Goal: Register for event/course

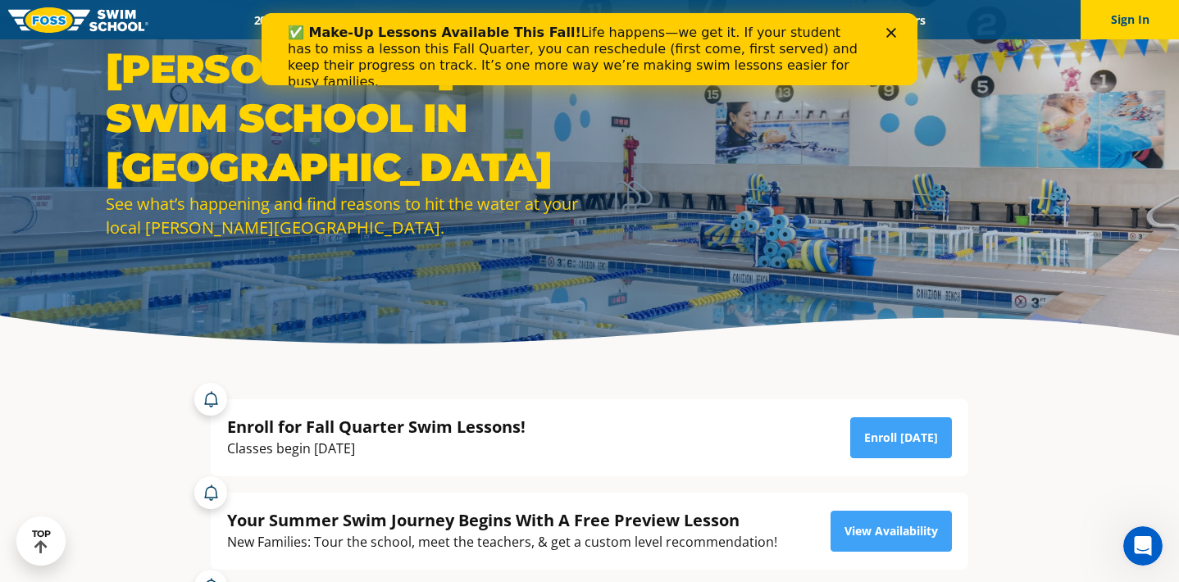
scroll to position [34, 0]
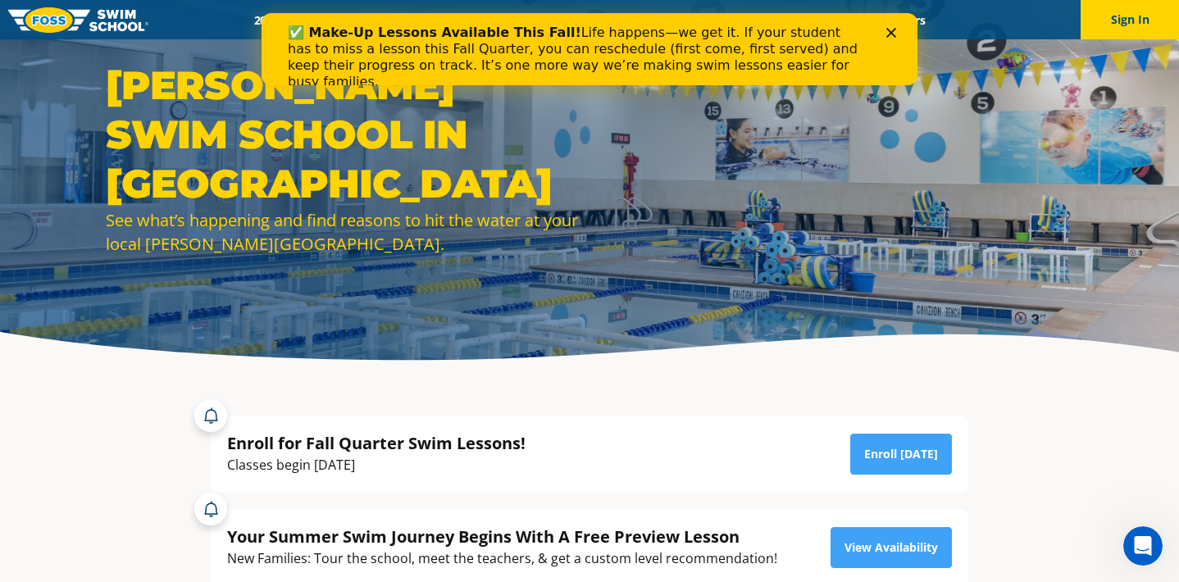
click at [897, 29] on div "Close" at bounding box center [894, 33] width 16 height 10
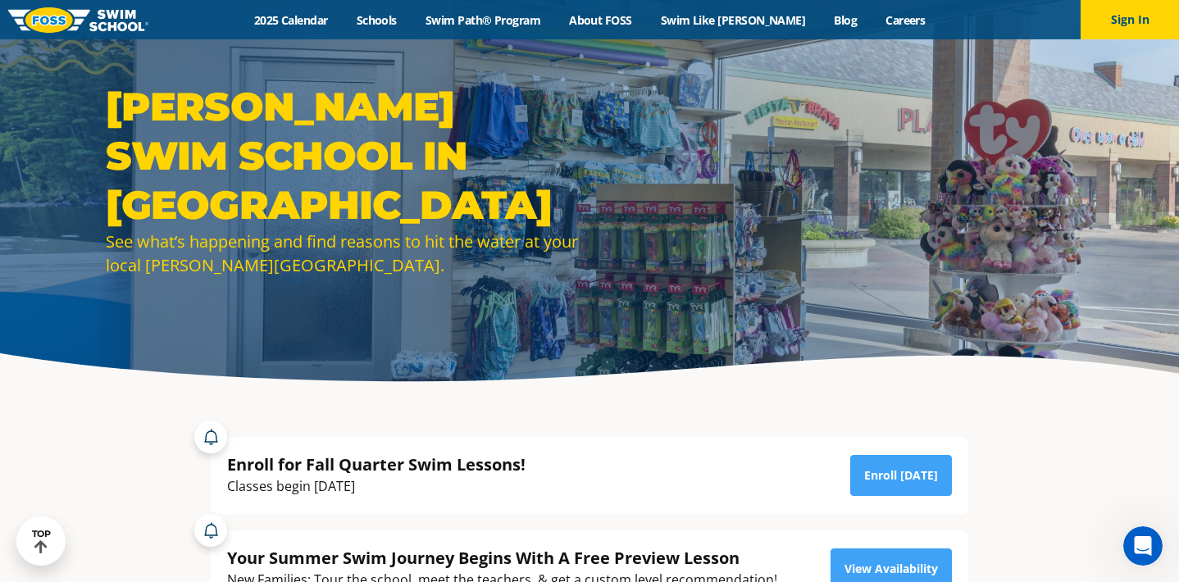
scroll to position [0, 0]
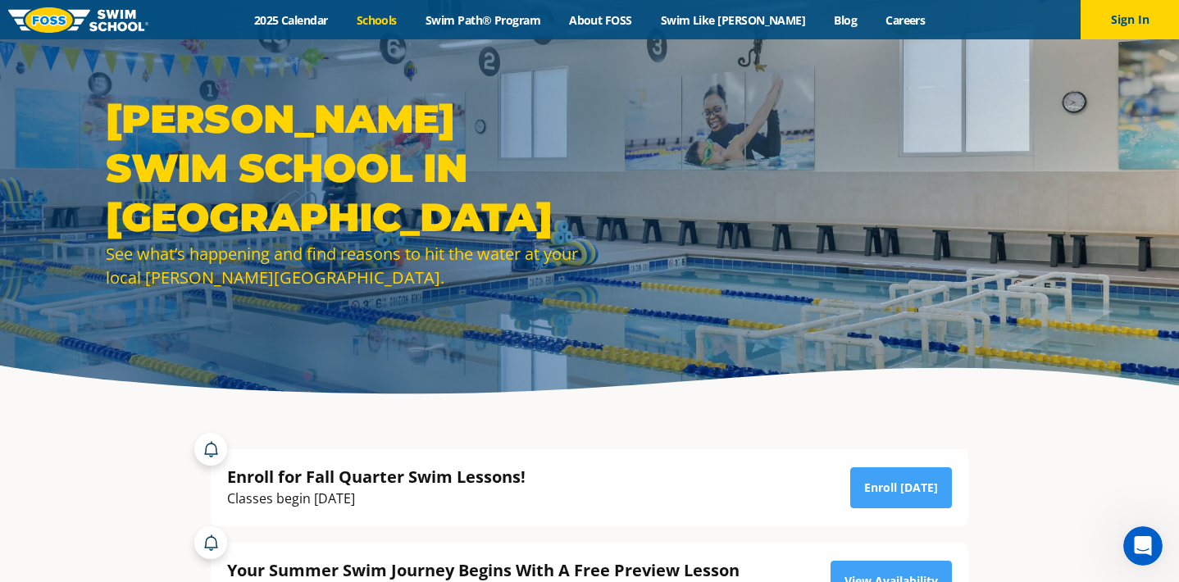
click at [403, 24] on link "Schools" at bounding box center [376, 20] width 69 height 16
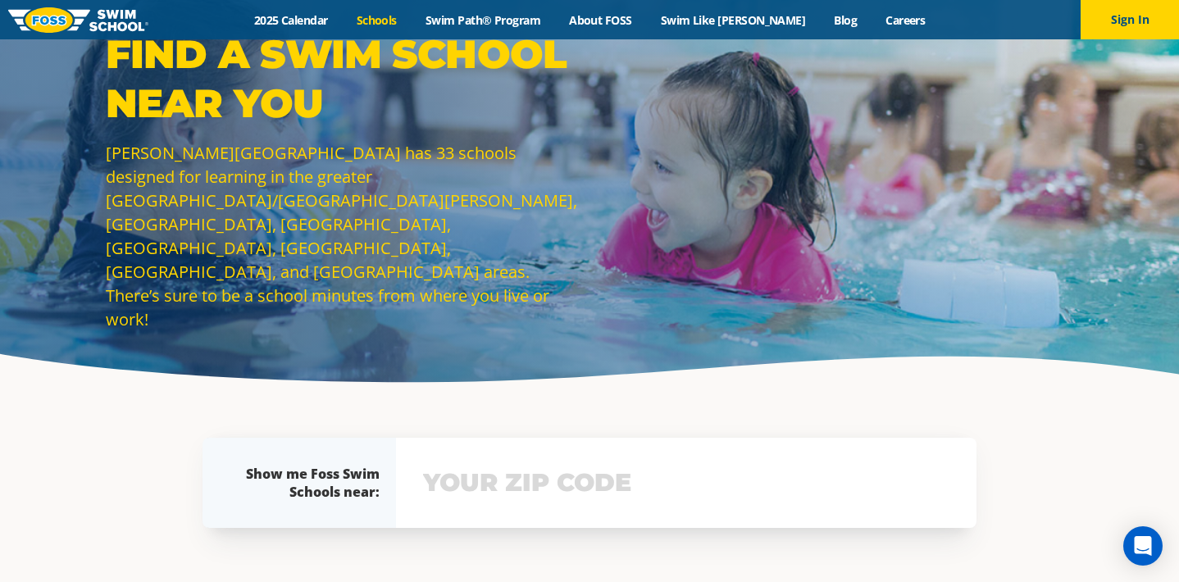
click at [526, 486] on input "text" at bounding box center [686, 483] width 535 height 48
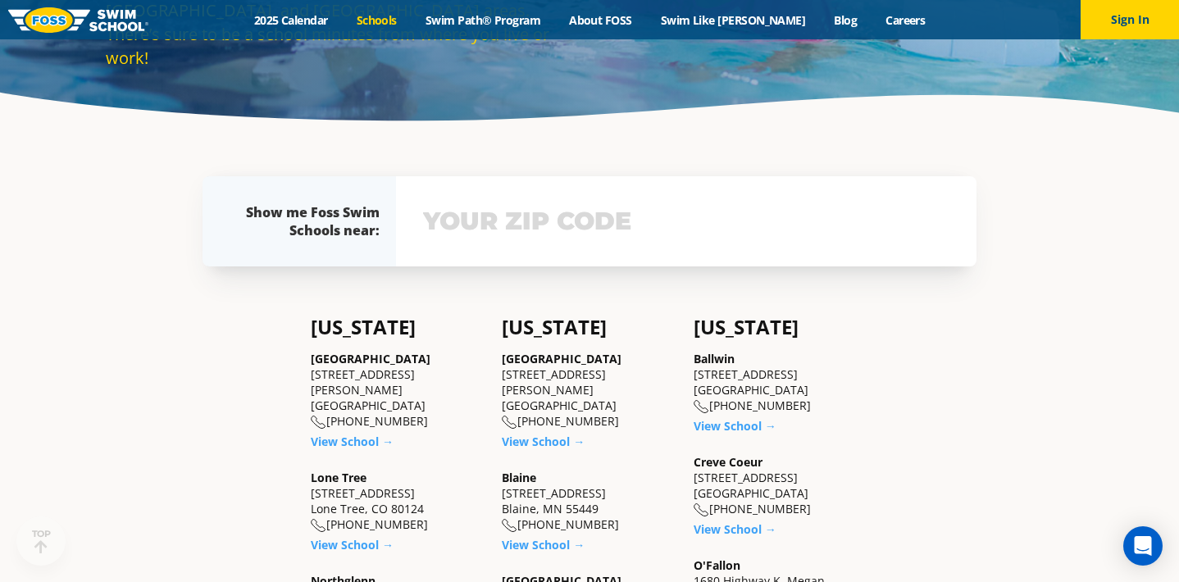
scroll to position [367, 0]
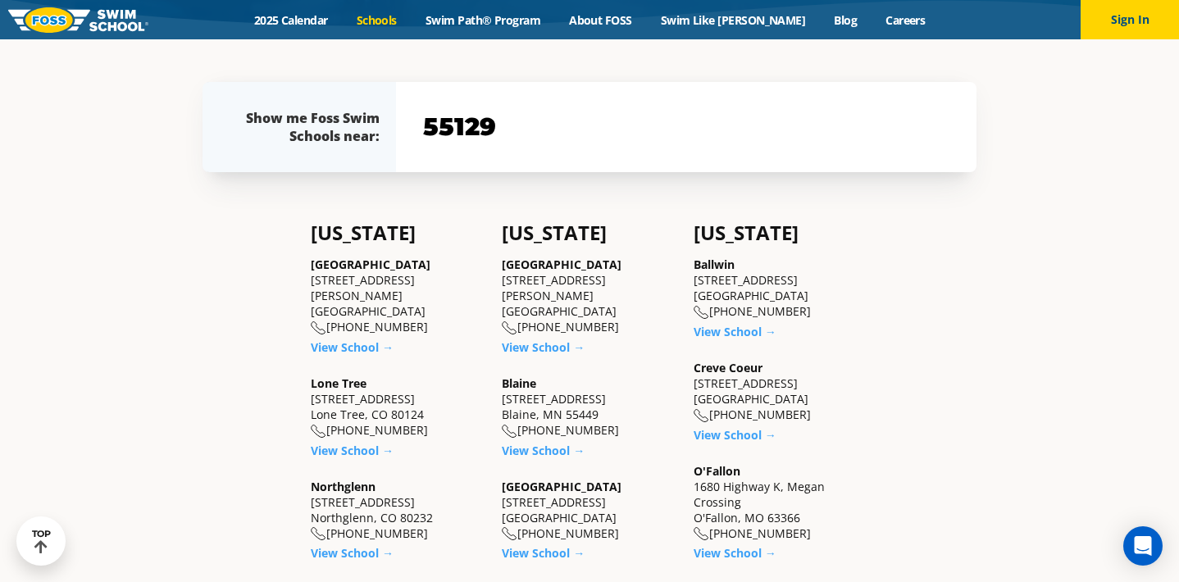
type input "55129"
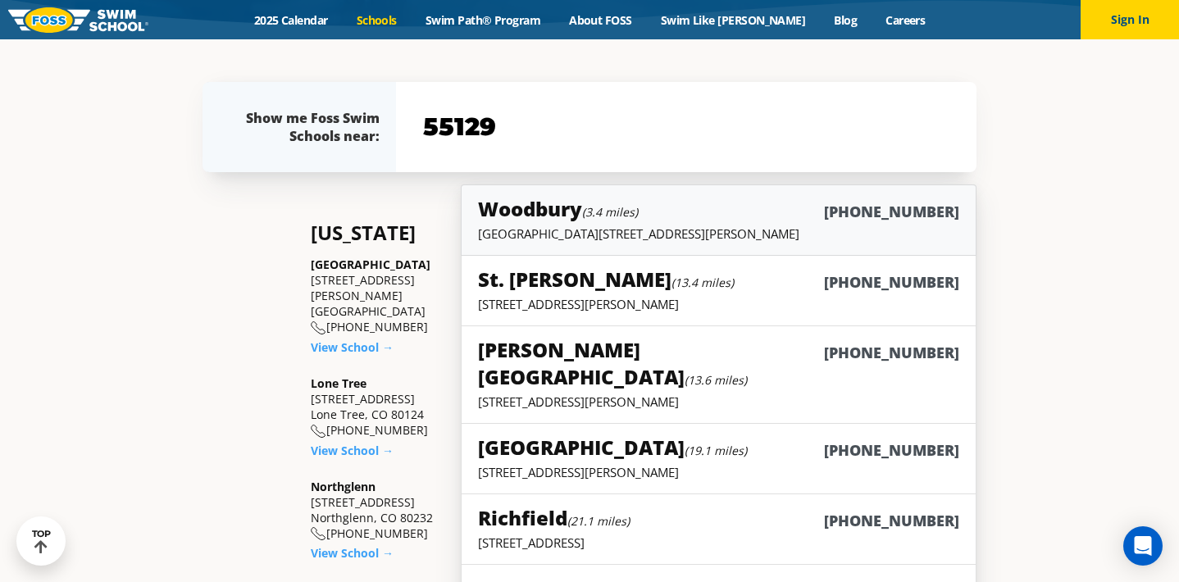
click at [618, 219] on small "(3.4 miles)" at bounding box center [610, 212] width 56 height 16
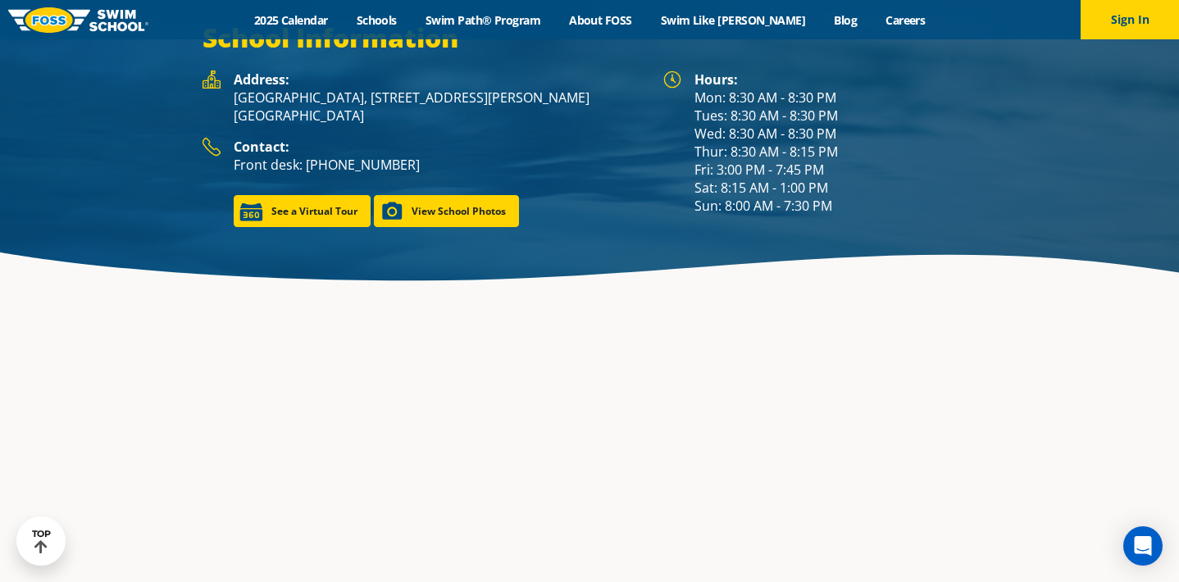
scroll to position [2341, 0]
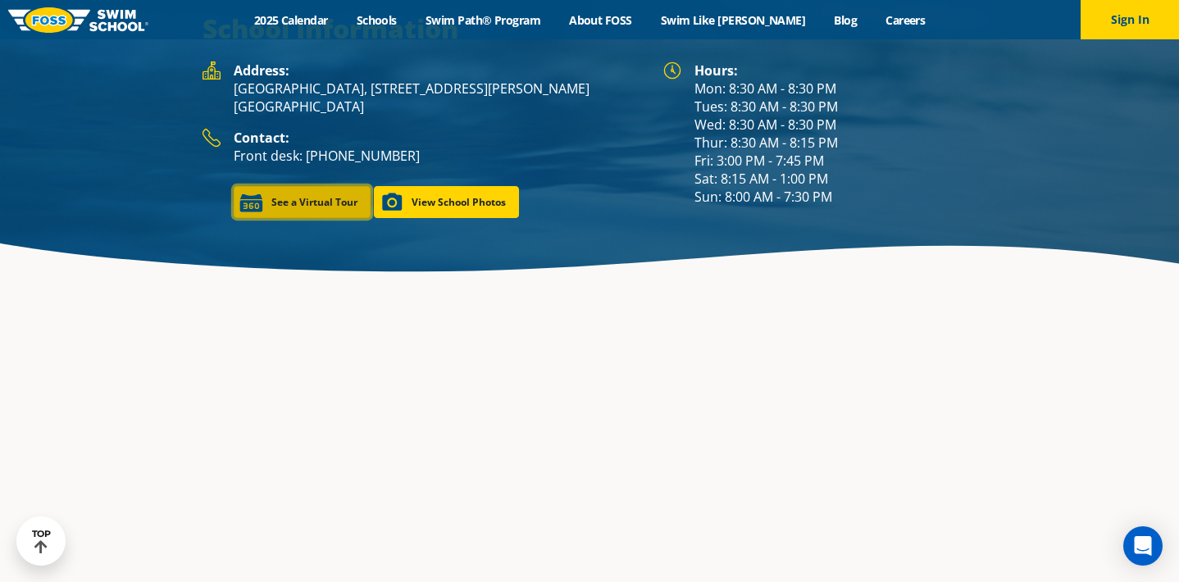
click at [338, 186] on link "See a Virtual Tour" at bounding box center [302, 202] width 137 height 32
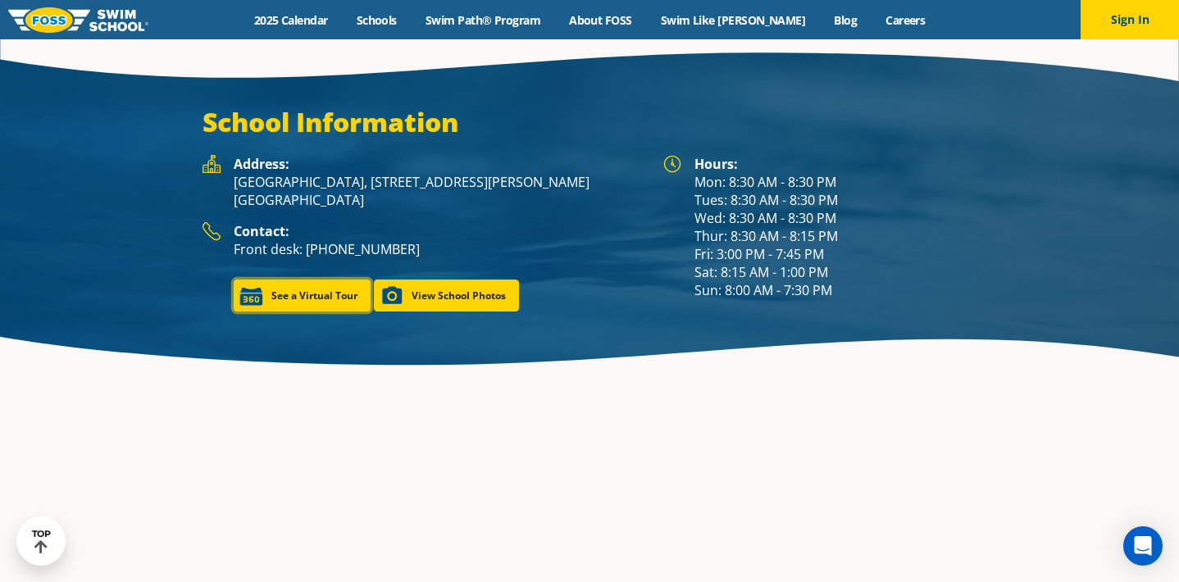
scroll to position [2247, 0]
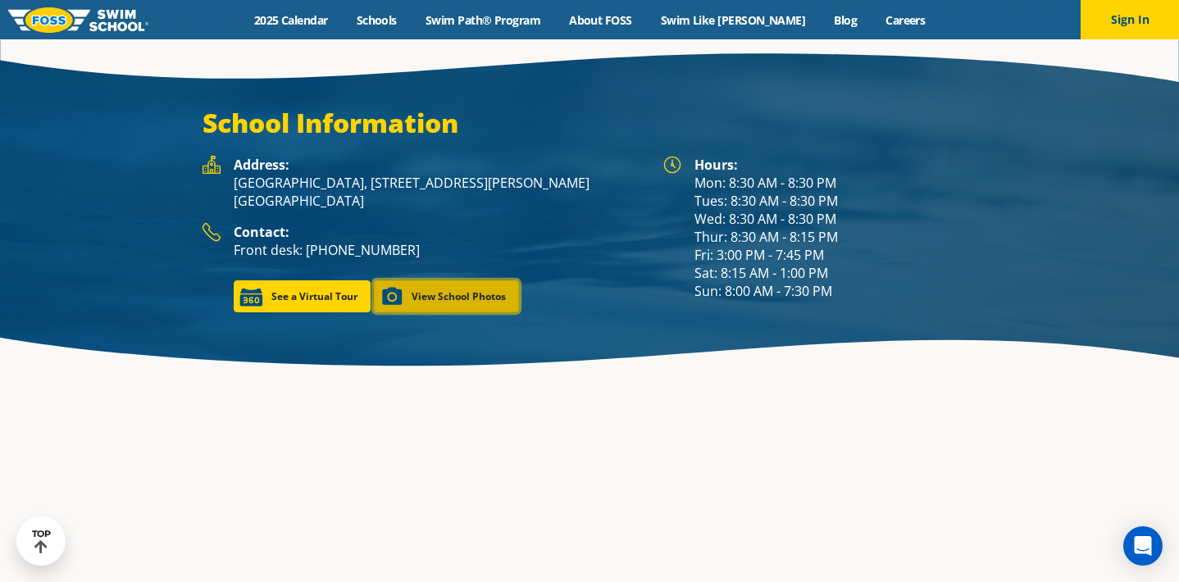
click at [449, 280] on link "View School Photos" at bounding box center [446, 296] width 145 height 32
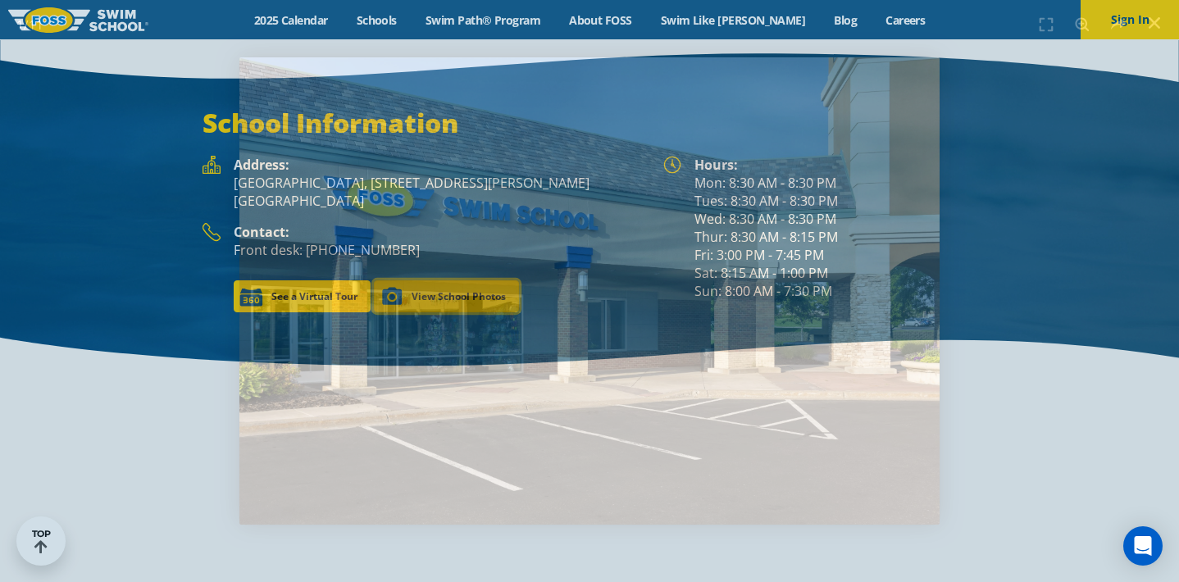
scroll to position [2224, 0]
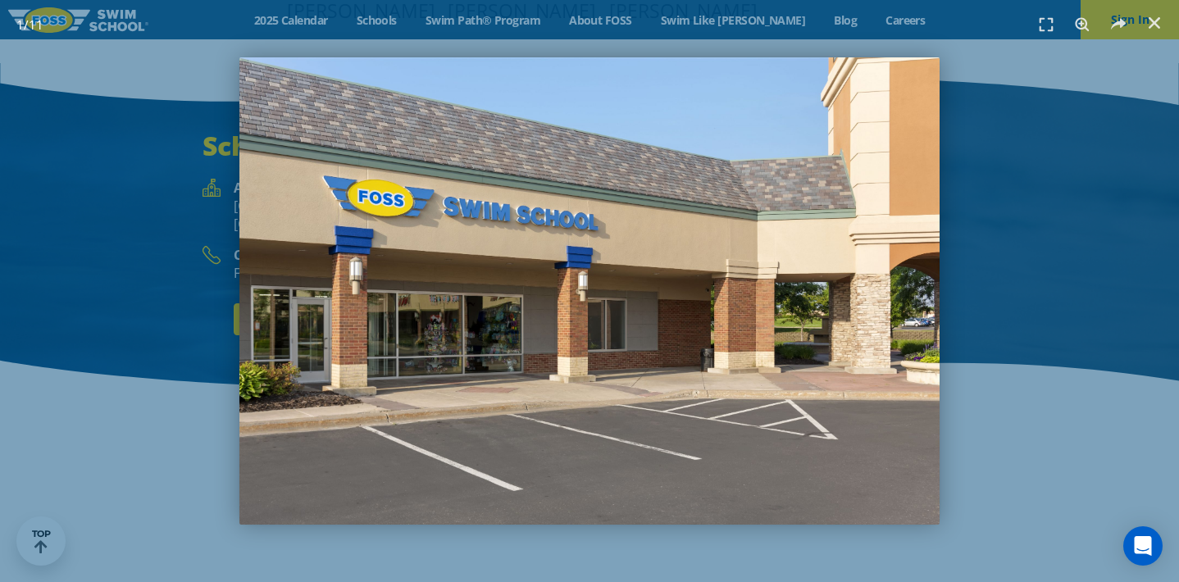
click at [887, 369] on img "1 / 11" at bounding box center [589, 290] width 700 height 467
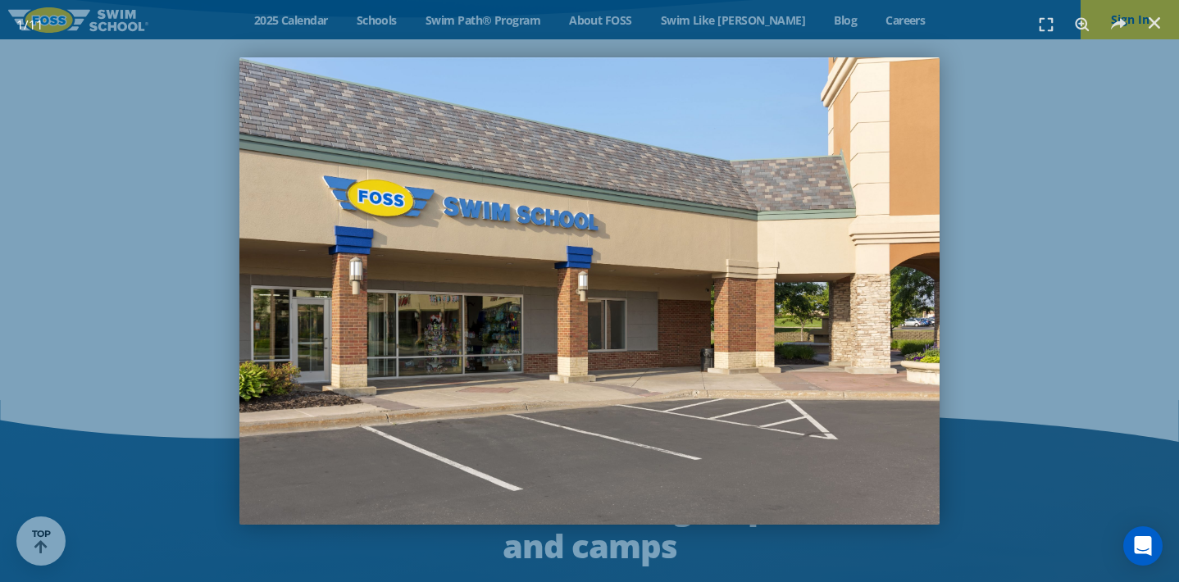
scroll to position [2590, 0]
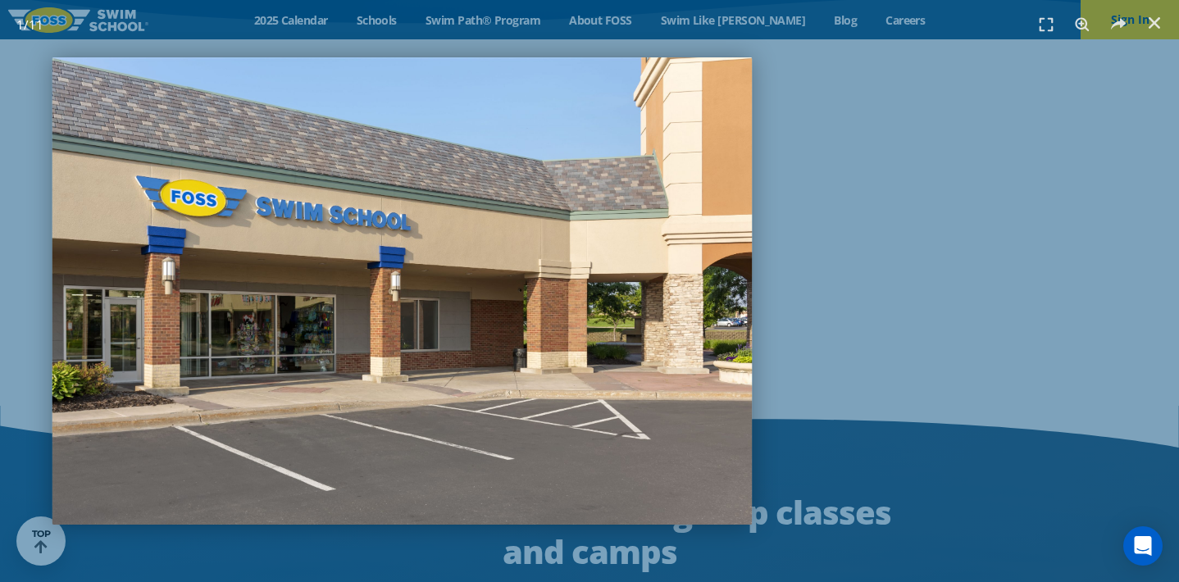
click at [693, 379] on img "1 / 11" at bounding box center [402, 290] width 700 height 467
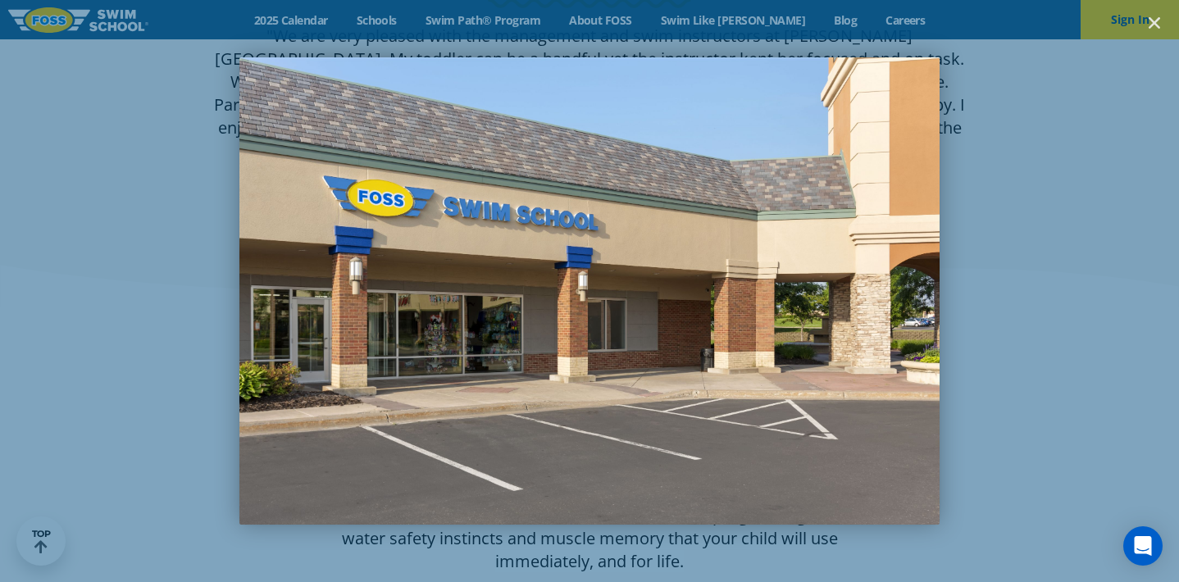
scroll to position [1242, 0]
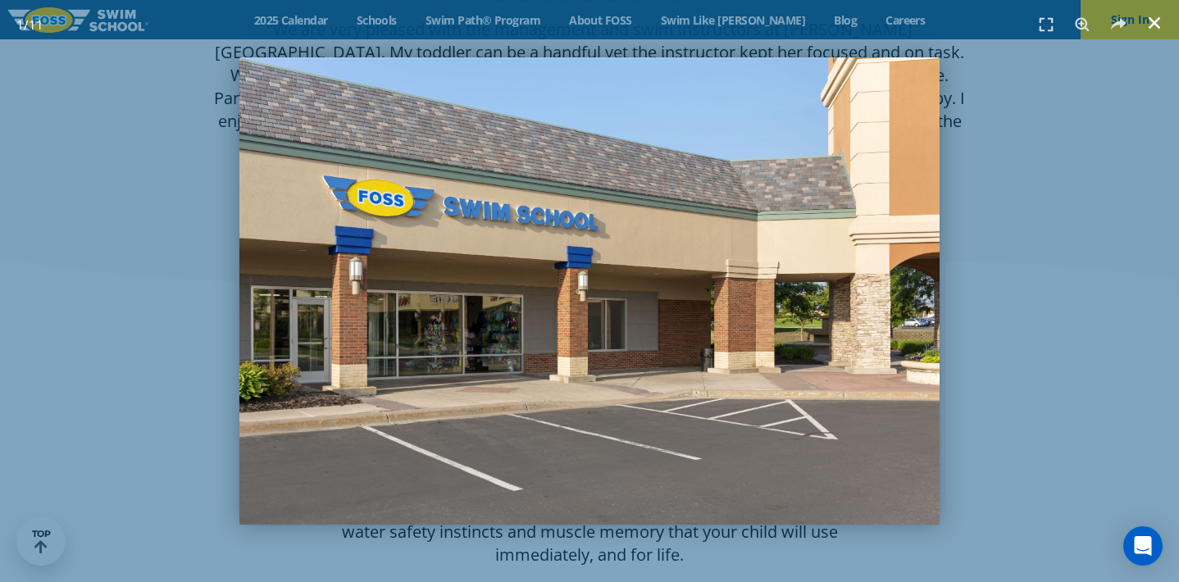
click at [1151, 30] on icon "Close (Esc)" at bounding box center [1154, 23] width 16 height 16
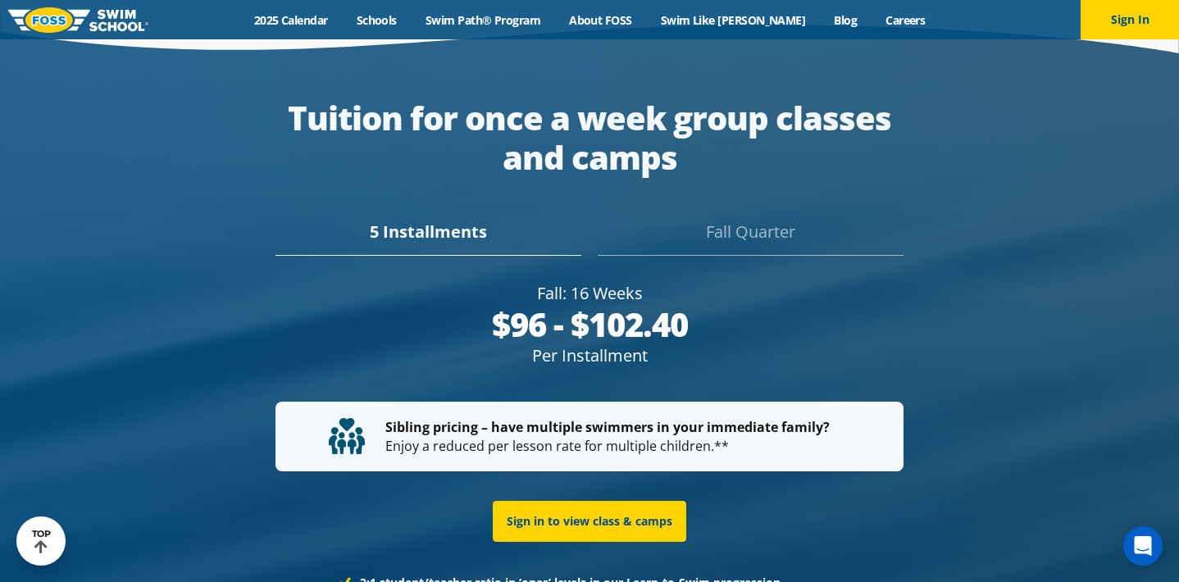
scroll to position [3007, 0]
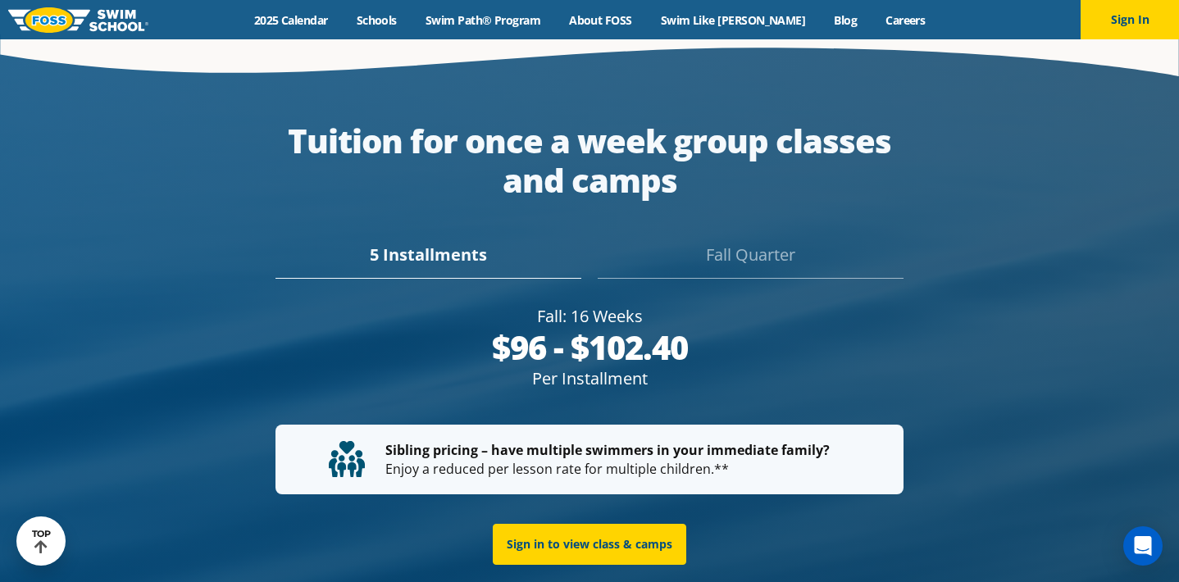
click at [740, 243] on div "Fall Quarter" at bounding box center [751, 261] width 306 height 36
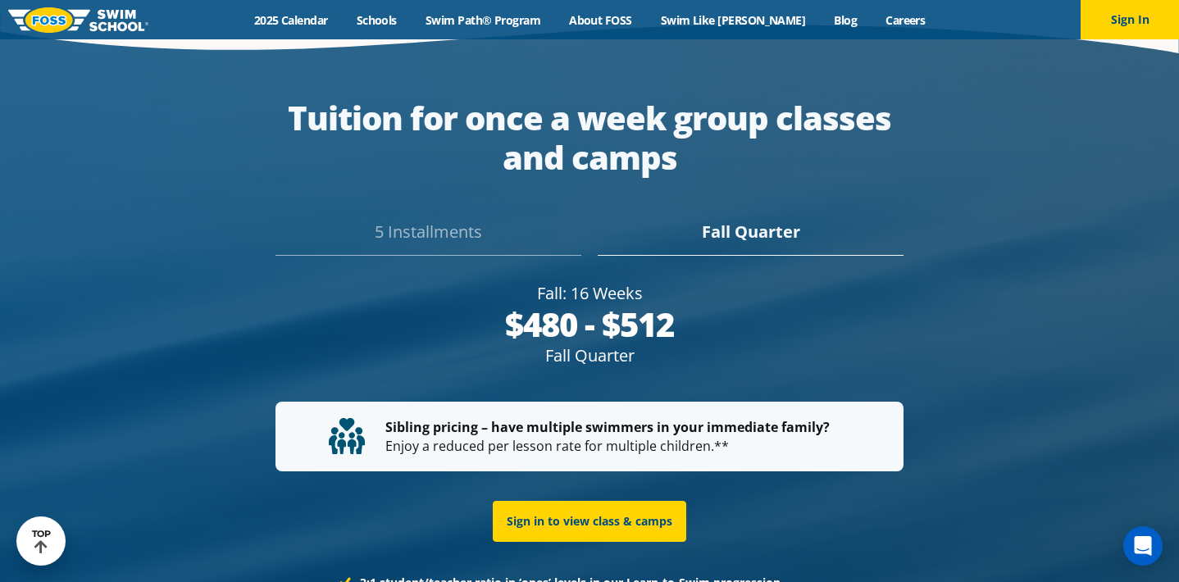
scroll to position [2961, 0]
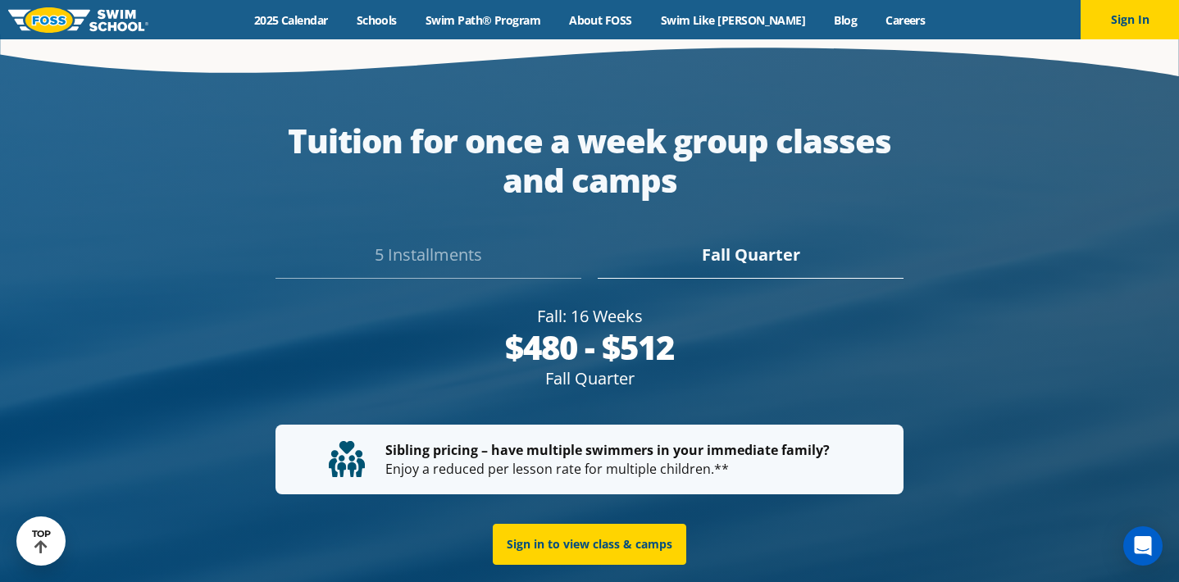
click at [412, 243] on div "5 Installments" at bounding box center [429, 261] width 306 height 36
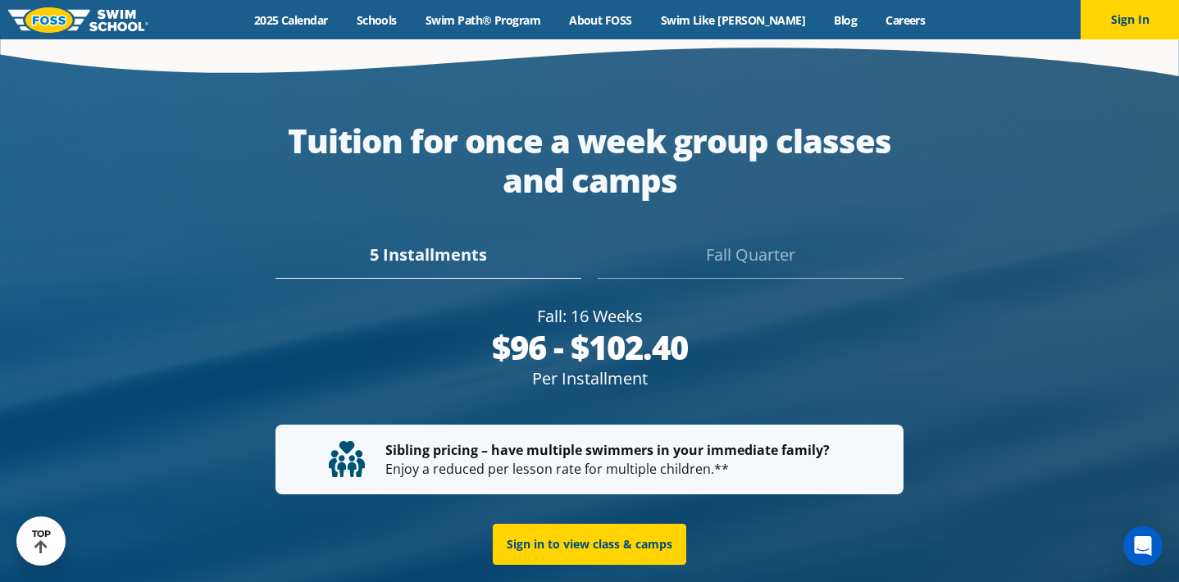
click at [764, 243] on div "Fall Quarter" at bounding box center [751, 261] width 306 height 36
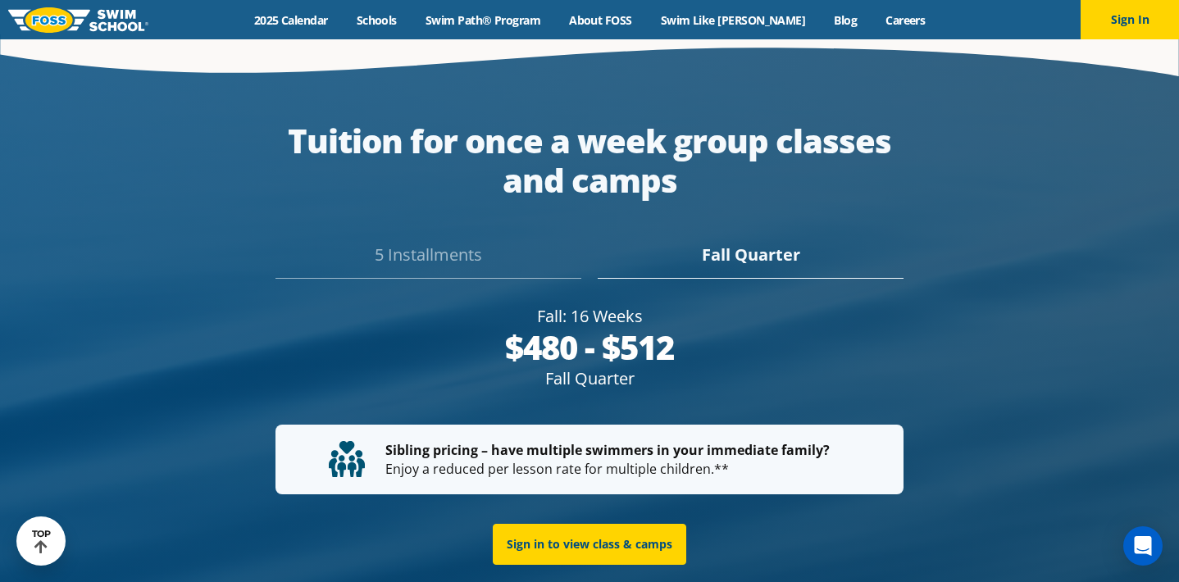
scroll to position [2984, 0]
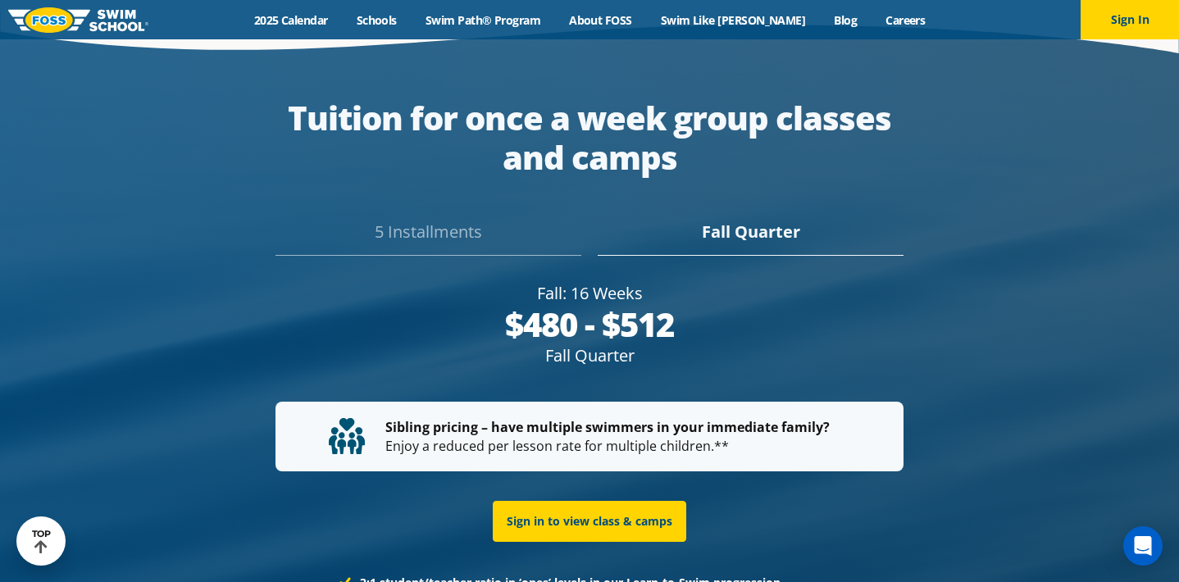
click at [457, 220] on div "5 Installments" at bounding box center [429, 238] width 306 height 36
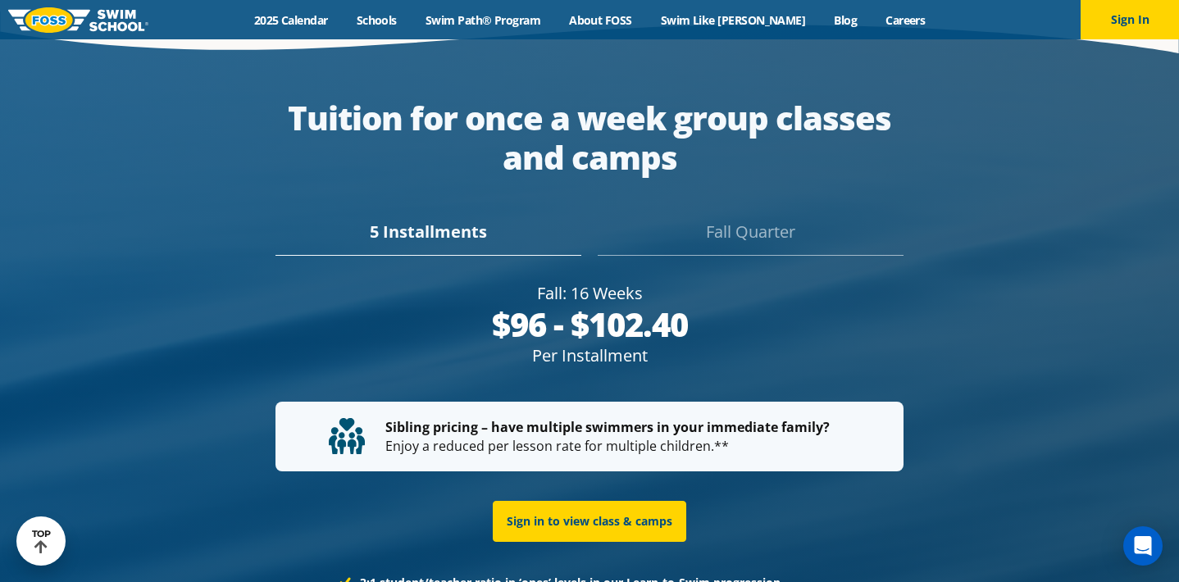
scroll to position [3007, 0]
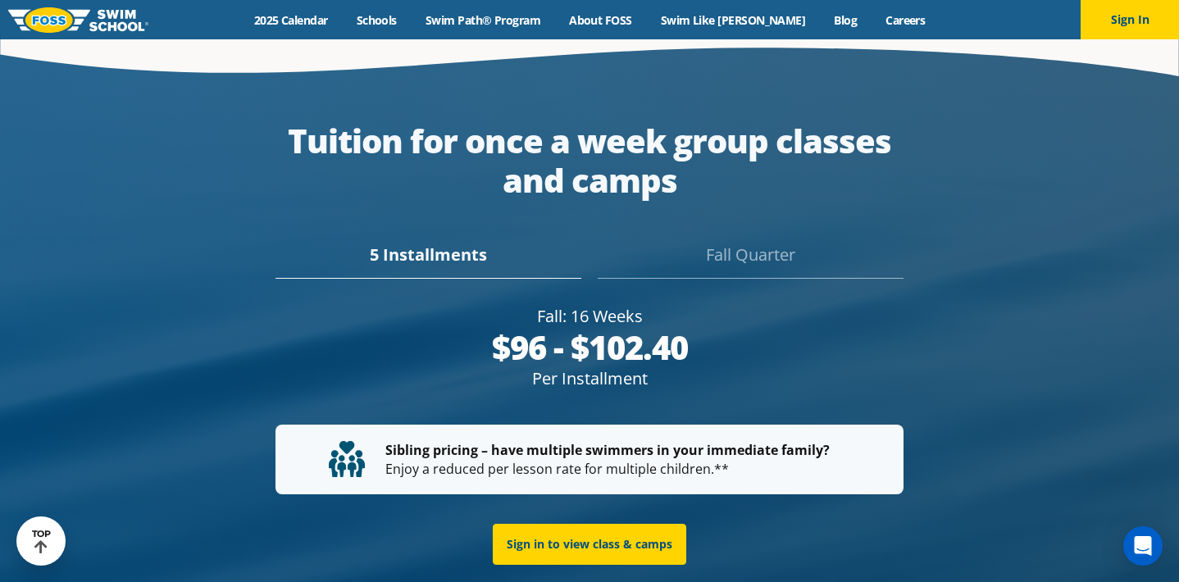
click at [727, 243] on div "Fall Quarter" at bounding box center [751, 261] width 306 height 36
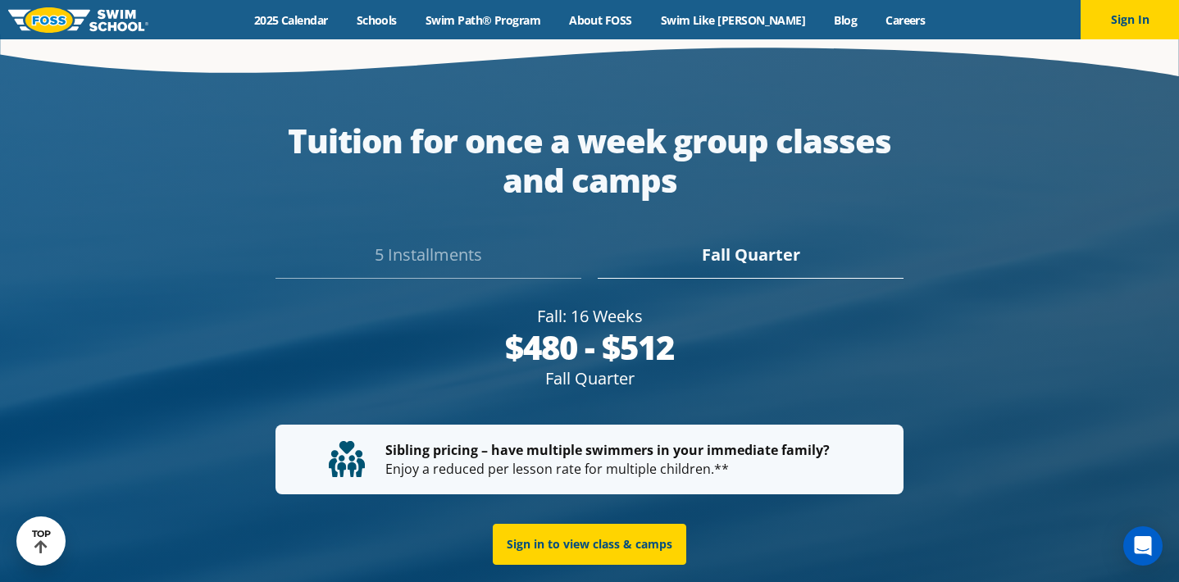
scroll to position [2984, 0]
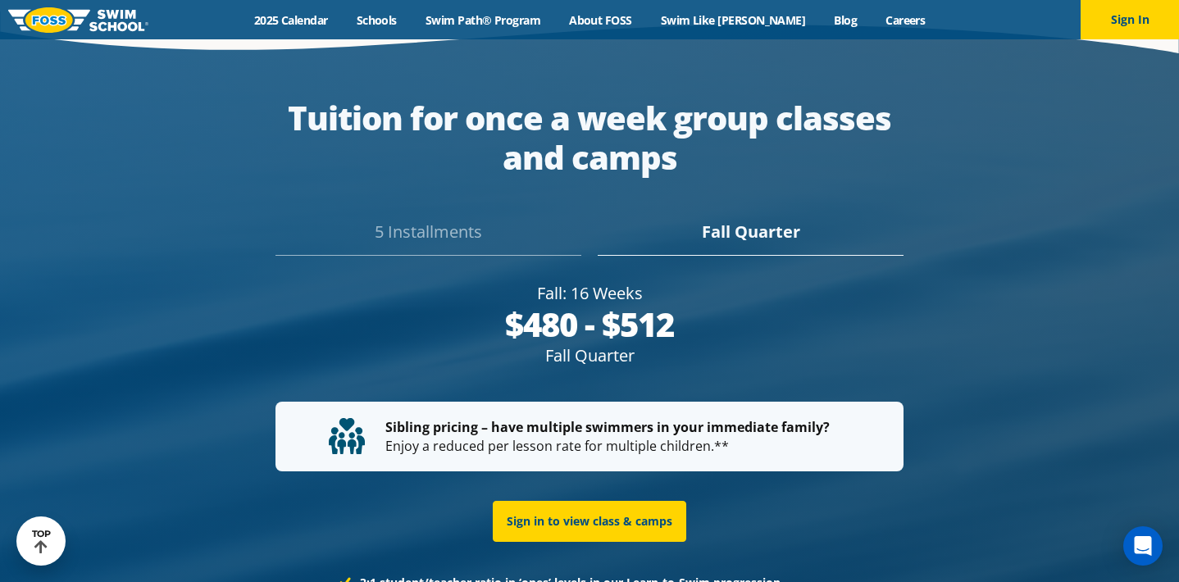
click at [432, 220] on div "5 Installments" at bounding box center [429, 238] width 306 height 36
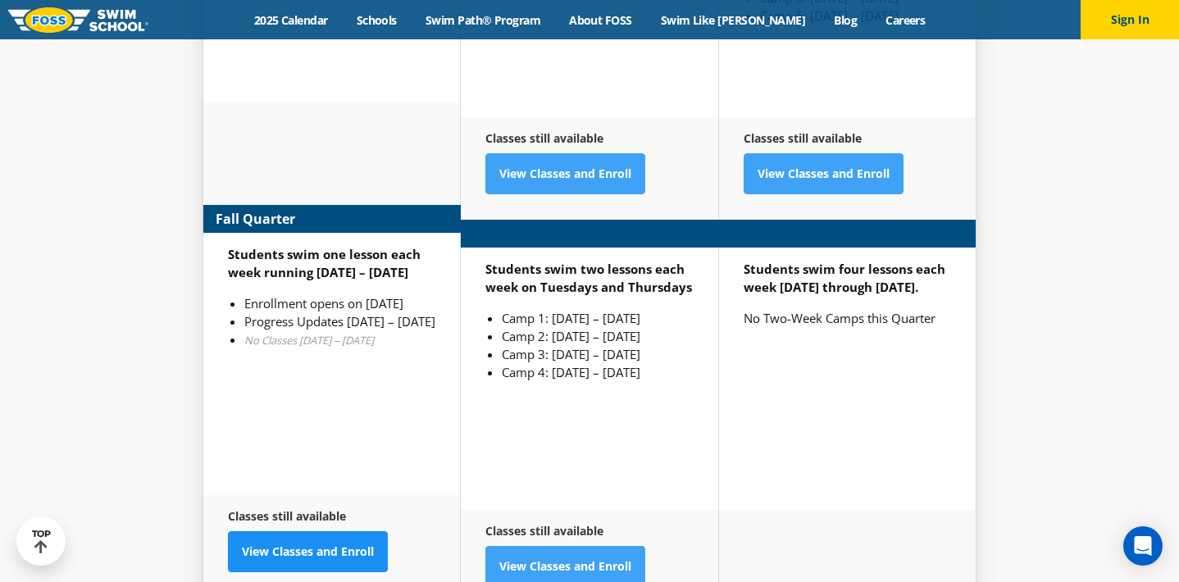
scroll to position [4200, 0]
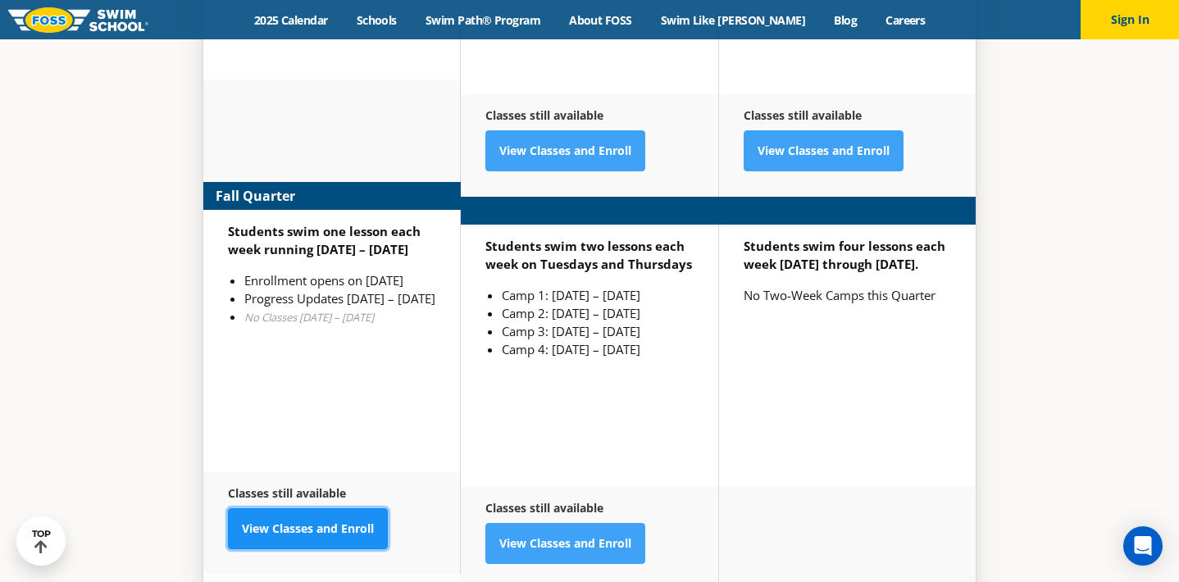
click at [287, 508] on link "View Classes and Enroll" at bounding box center [308, 528] width 160 height 41
